Goal: Transaction & Acquisition: Subscribe to service/newsletter

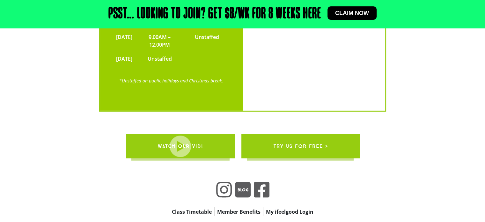
scroll to position [1531, 0]
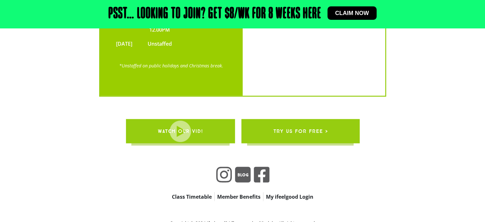
click at [318, 122] on span "try us for free >" at bounding box center [300, 131] width 55 height 18
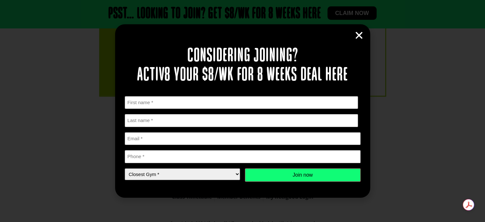
click at [357, 36] on icon "Close" at bounding box center [359, 36] width 10 height 10
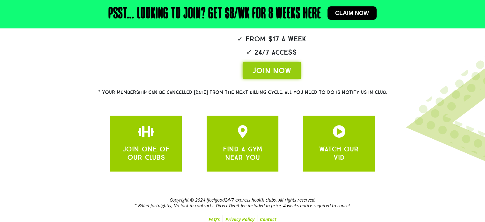
scroll to position [172, 0]
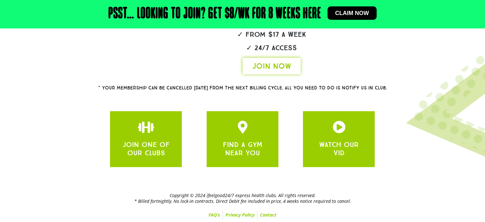
click at [290, 62] on span "JOIN NOW" at bounding box center [271, 66] width 39 height 10
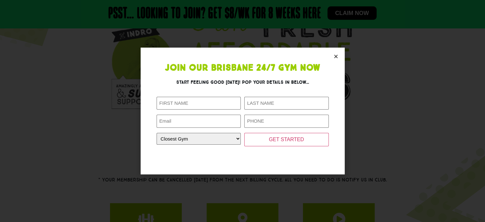
scroll to position [77, 0]
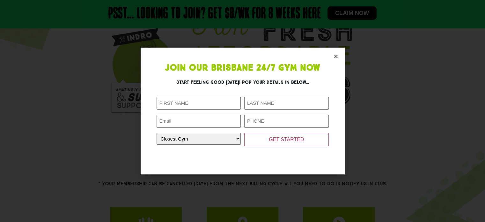
click at [336, 56] on icon "Close" at bounding box center [336, 56] width 5 height 5
